Goal: Task Accomplishment & Management: Use online tool/utility

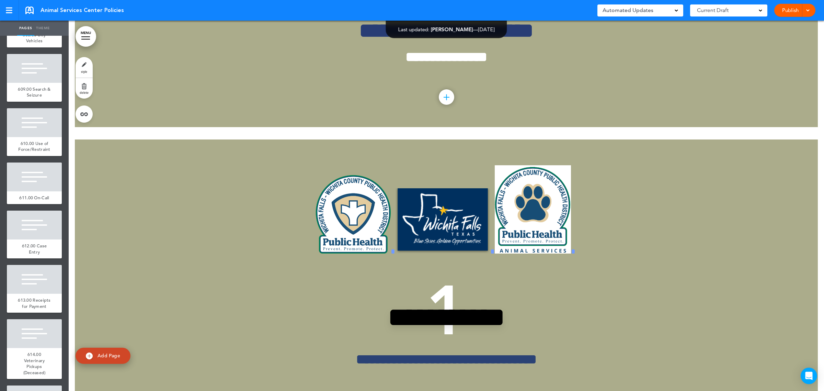
scroll to position [2917, 0]
click at [27, 101] on div "609.00 Search & Seizure" at bounding box center [34, 91] width 55 height 19
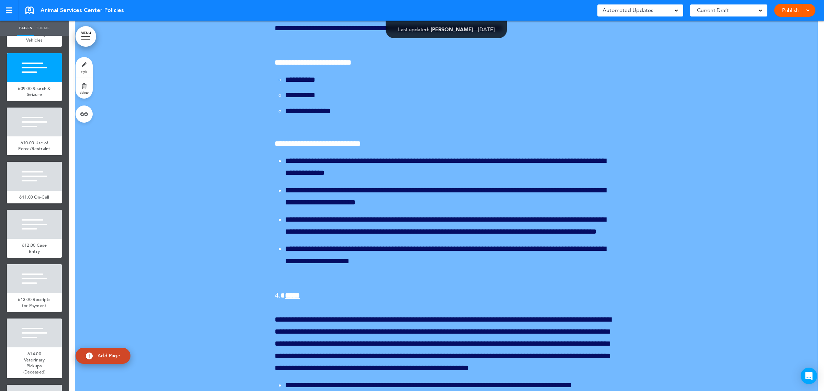
scroll to position [107874, 0]
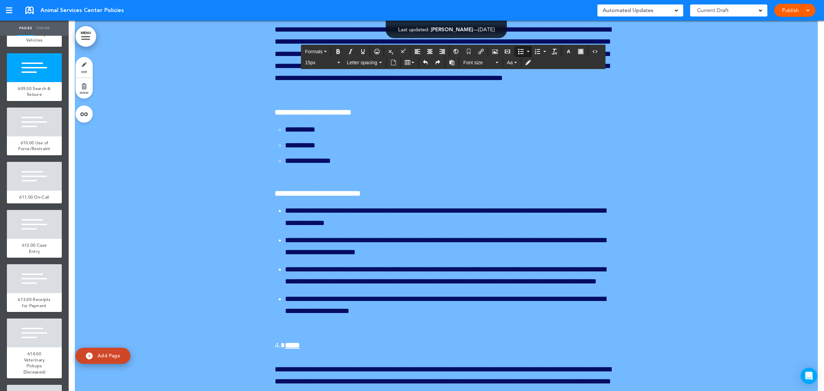
click at [530, 52] on icon "Bullet list" at bounding box center [528, 51] width 3 height 1
click at [532, 89] on div "Square" at bounding box center [546, 94] width 55 height 10
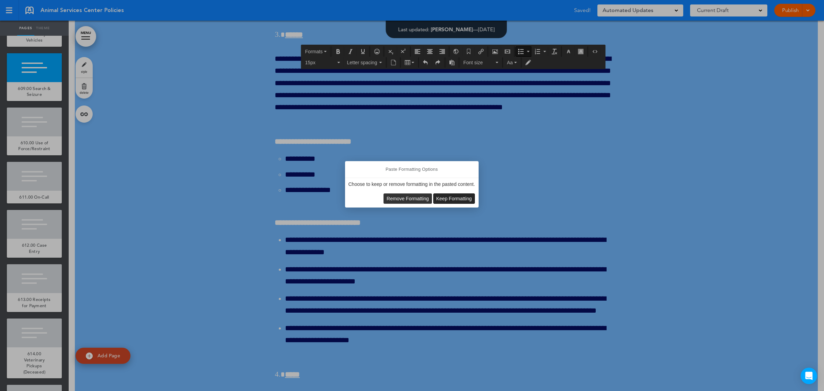
click at [455, 198] on span "Keep Formatting" at bounding box center [454, 198] width 36 height 5
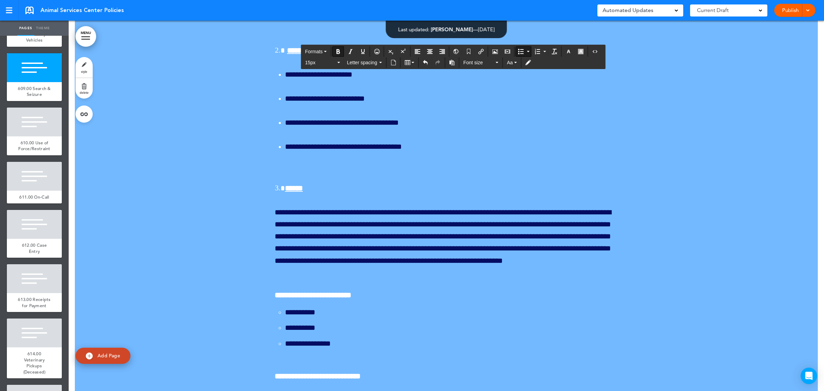
drag, startPoint x: 446, startPoint y: 317, endPoint x: 289, endPoint y: 163, distance: 219.9
drag, startPoint x: 443, startPoint y: 320, endPoint x: 288, endPoint y: 167, distance: 217.7
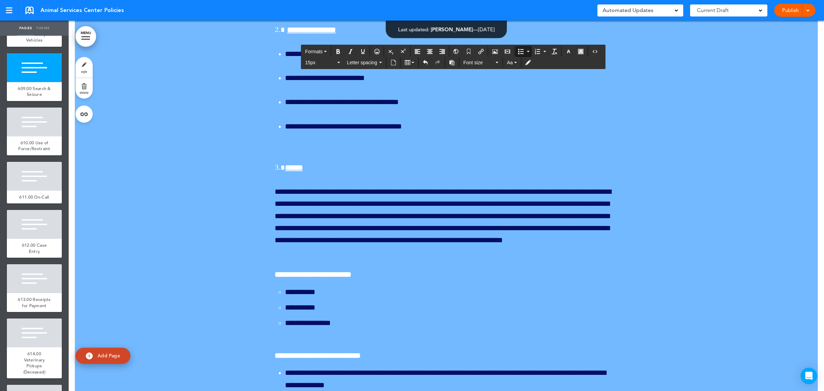
drag, startPoint x: 369, startPoint y: 165, endPoint x: 319, endPoint y: 165, distance: 50.1
drag, startPoint x: 370, startPoint y: 166, endPoint x: 284, endPoint y: 170, distance: 85.9
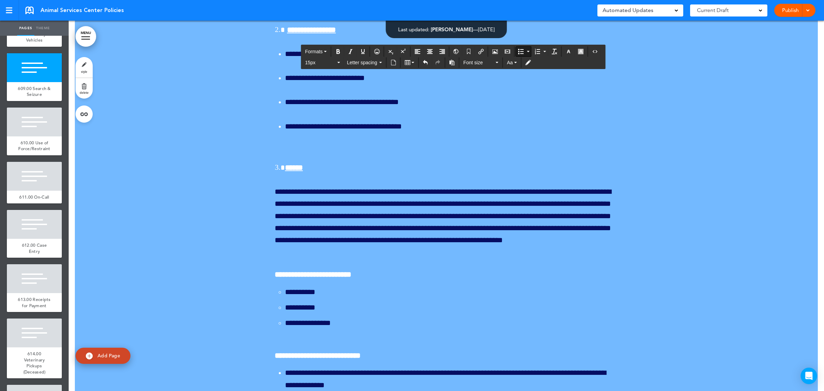
click at [523, 53] on icon "Bullet list" at bounding box center [520, 51] width 5 height 5
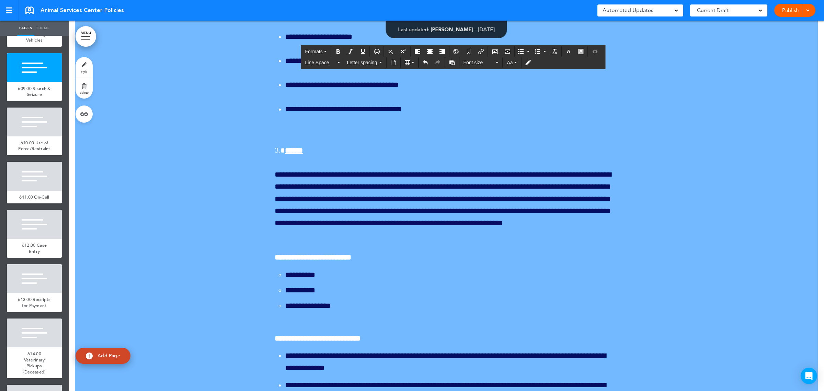
drag, startPoint x: 352, startPoint y: 152, endPoint x: 271, endPoint y: 152, distance: 80.7
click at [583, 51] on icon "button" at bounding box center [580, 51] width 5 height 5
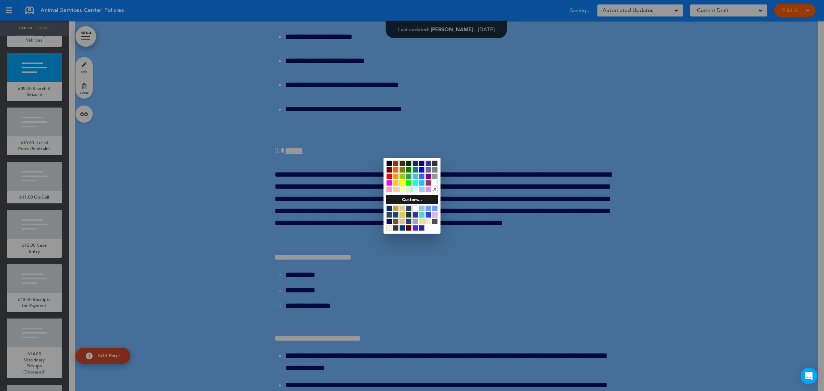
click at [435, 181] on div at bounding box center [435, 183] width 6 height 6
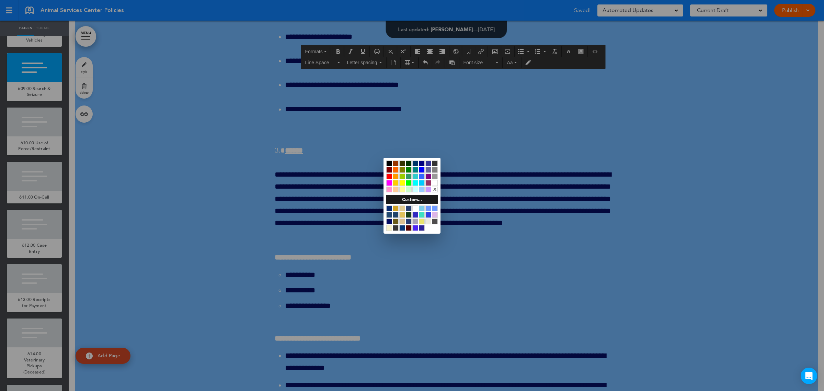
click at [406, 136] on div at bounding box center [412, 195] width 824 height 391
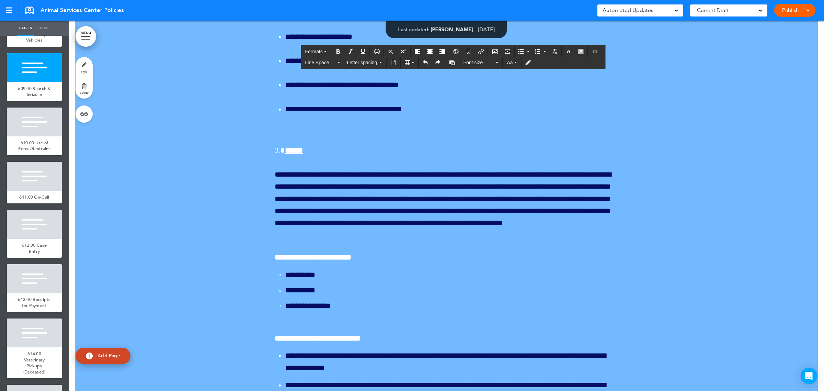
drag, startPoint x: 356, startPoint y: 153, endPoint x: 263, endPoint y: 152, distance: 92.7
click at [571, 53] on icon "button" at bounding box center [568, 51] width 5 height 5
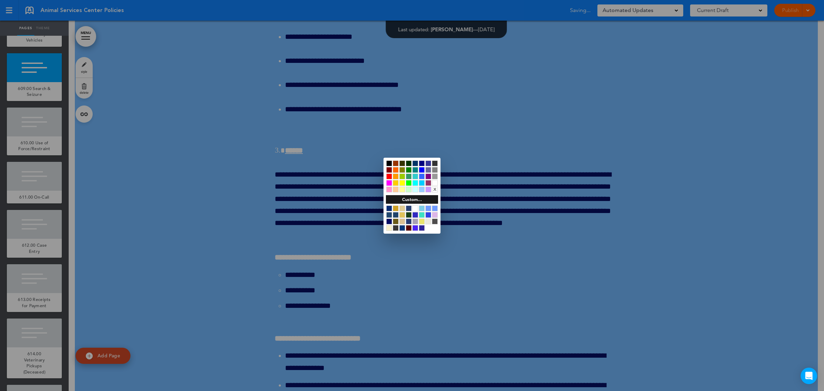
click at [435, 183] on div at bounding box center [435, 183] width 6 height 6
click at [337, 49] on div at bounding box center [412, 195] width 824 height 391
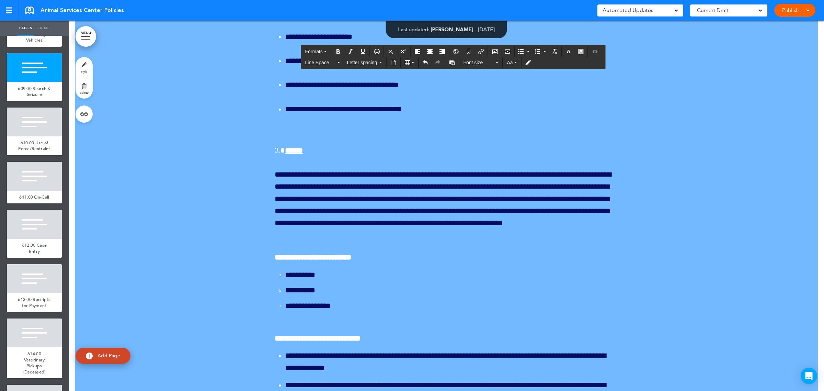
drag, startPoint x: 353, startPoint y: 151, endPoint x: 272, endPoint y: 148, distance: 80.4
click at [337, 54] on icon "Bold" at bounding box center [337, 51] width 5 height 5
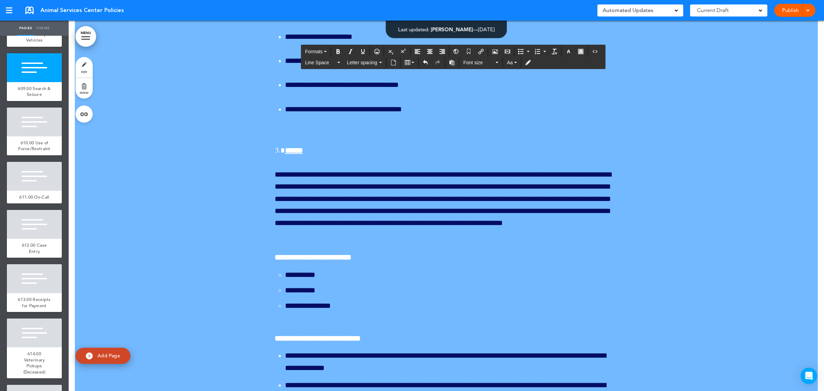
drag, startPoint x: 278, startPoint y: 199, endPoint x: 272, endPoint y: 199, distance: 6.2
click at [571, 51] on icon "button" at bounding box center [568, 51] width 5 height 5
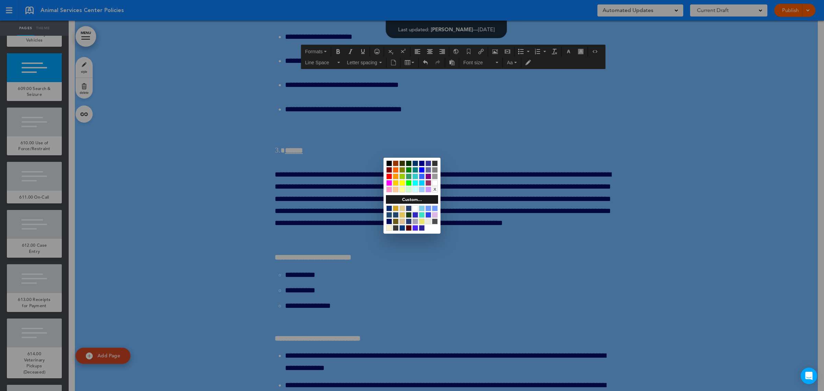
click at [433, 181] on div at bounding box center [435, 183] width 6 height 6
click at [505, 214] on div at bounding box center [412, 195] width 824 height 391
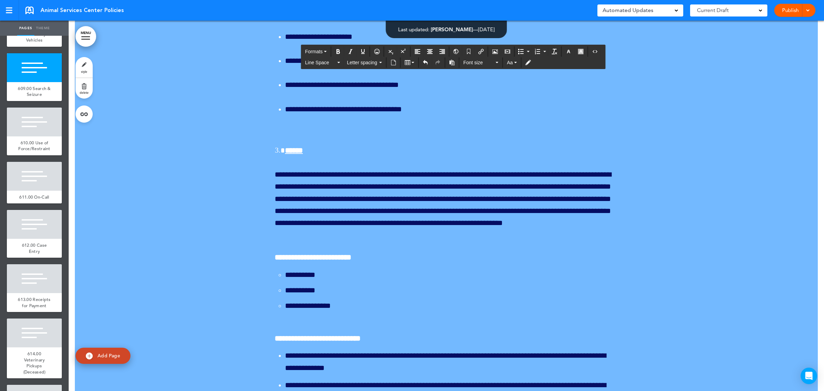
drag, startPoint x: 278, startPoint y: 224, endPoint x: 271, endPoint y: 224, distance: 6.9
click at [571, 51] on icon "button" at bounding box center [568, 51] width 5 height 5
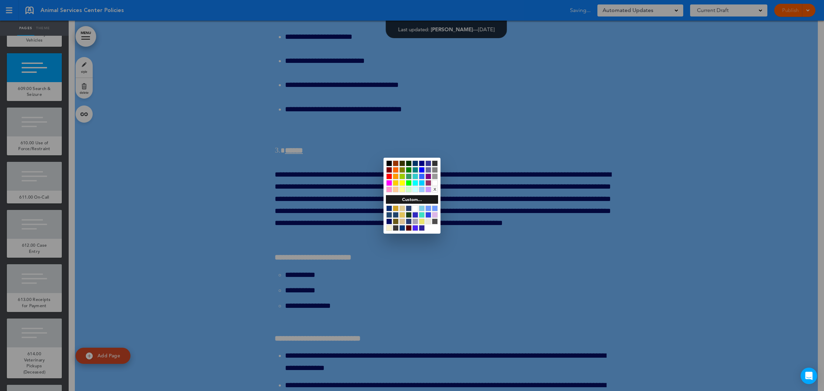
click at [435, 182] on div at bounding box center [435, 183] width 6 height 6
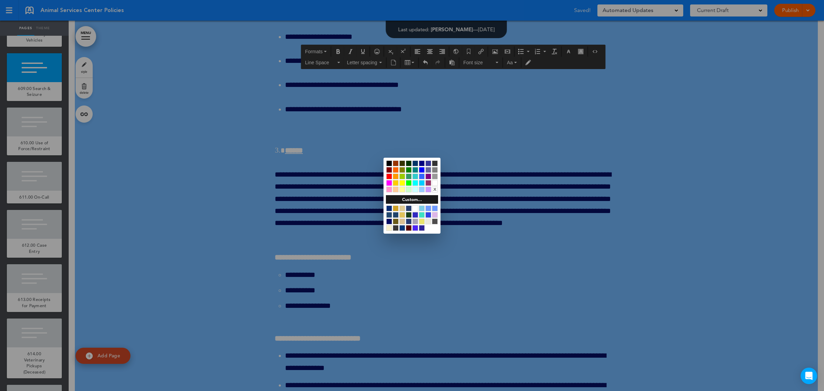
click at [684, 208] on div at bounding box center [412, 195] width 824 height 391
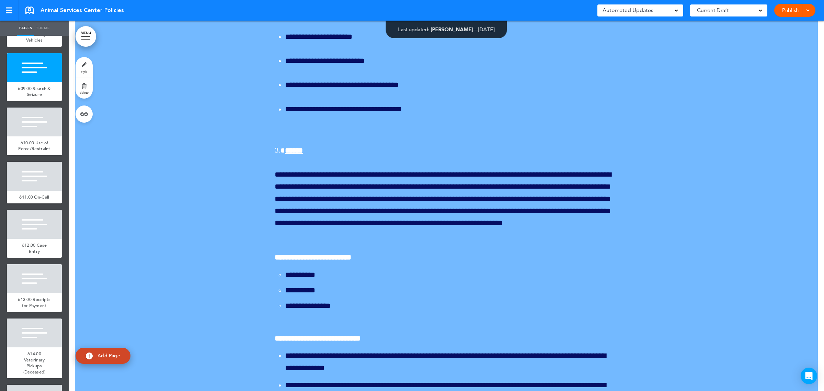
click at [804, 9] on div at bounding box center [806, 10] width 7 height 13
click at [790, 24] on li "Publish" at bounding box center [784, 25] width 61 height 15
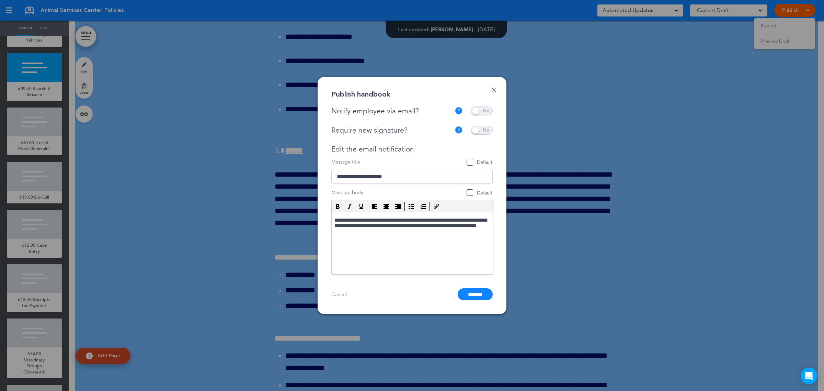
scroll to position [0, 0]
drag, startPoint x: 407, startPoint y: 175, endPoint x: 335, endPoint y: 177, distance: 71.8
click at [335, 177] on input "**********" at bounding box center [411, 177] width 161 height 14
click at [470, 163] on span "Default" at bounding box center [469, 162] width 7 height 7
drag, startPoint x: 416, startPoint y: 179, endPoint x: 332, endPoint y: 172, distance: 84.4
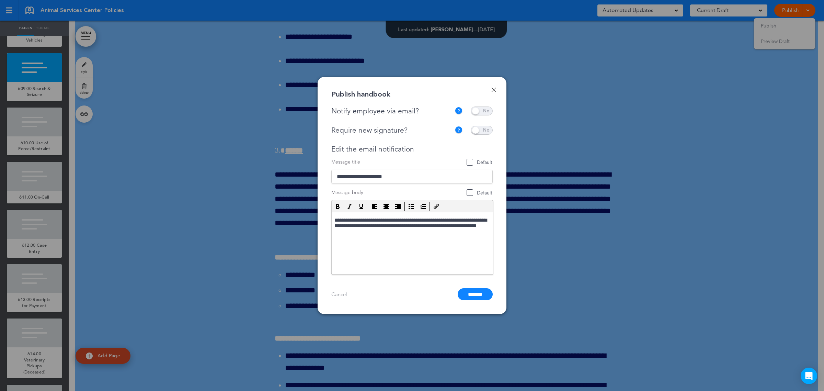
click at [332, 172] on input "**********" at bounding box center [411, 177] width 161 height 14
type input "**********"
click at [470, 194] on span "Default" at bounding box center [469, 192] width 7 height 7
drag, startPoint x: 383, startPoint y: 233, endPoint x: 646, endPoint y: 435, distance: 332.1
click at [332, 223] on html "**********" at bounding box center [412, 226] width 161 height 28
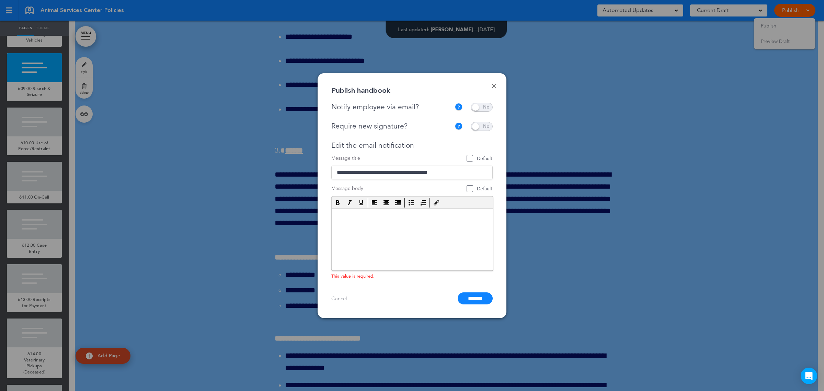
click at [341, 216] on p at bounding box center [412, 215] width 156 height 5
paste body
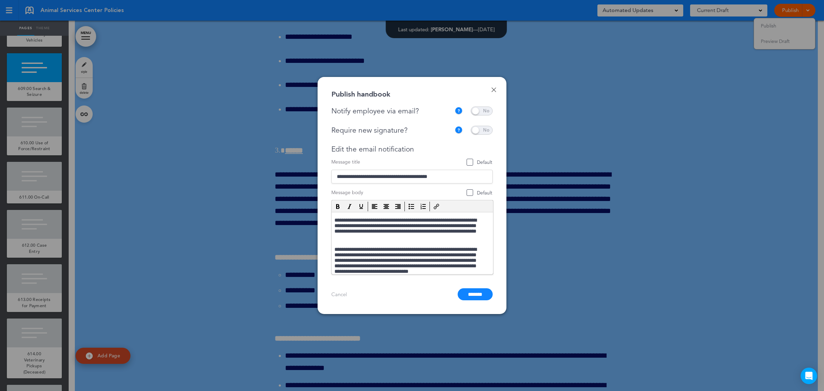
click at [476, 292] on input "*******" at bounding box center [475, 294] width 35 height 12
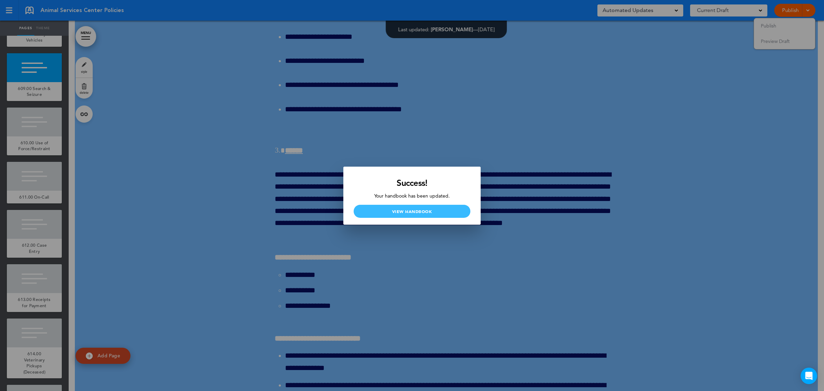
click at [424, 209] on link "View Handbook" at bounding box center [412, 211] width 117 height 13
click at [702, 108] on div at bounding box center [412, 195] width 824 height 391
